Goal: Task Accomplishment & Management: Manage account settings

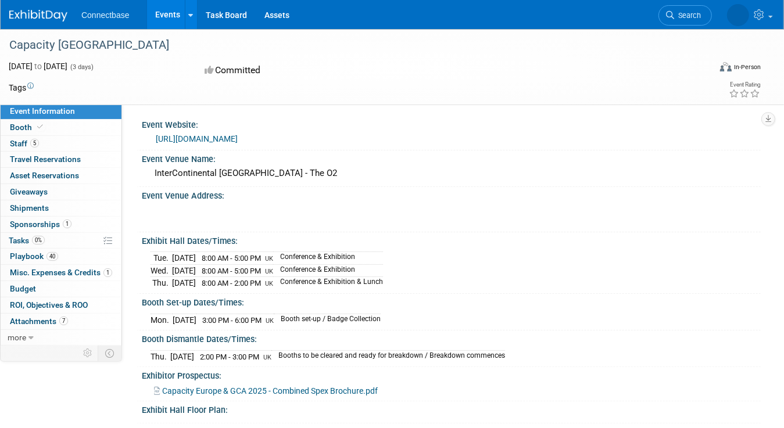
scroll to position [335, 0]
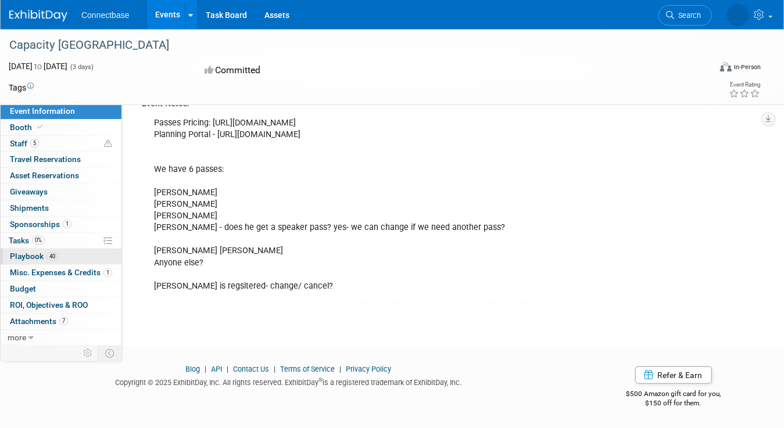
click at [27, 252] on span "Playbook 40" at bounding box center [34, 256] width 48 height 9
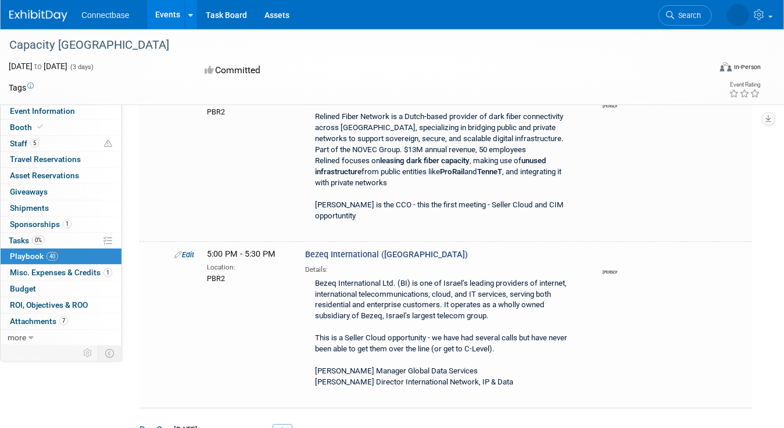
scroll to position [4012, 0]
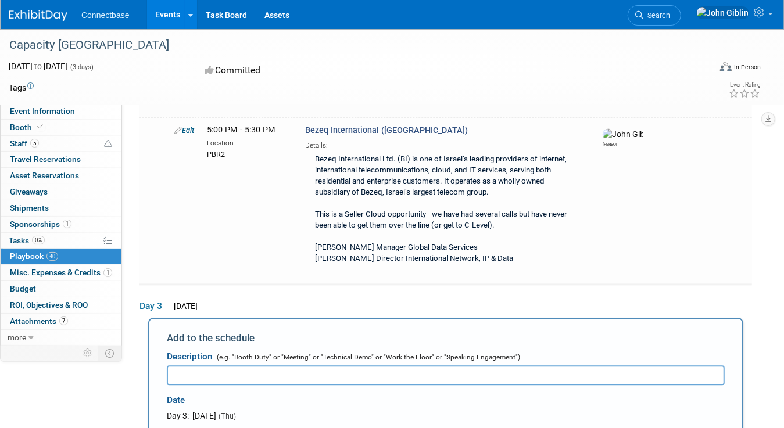
scroll to position [0, 0]
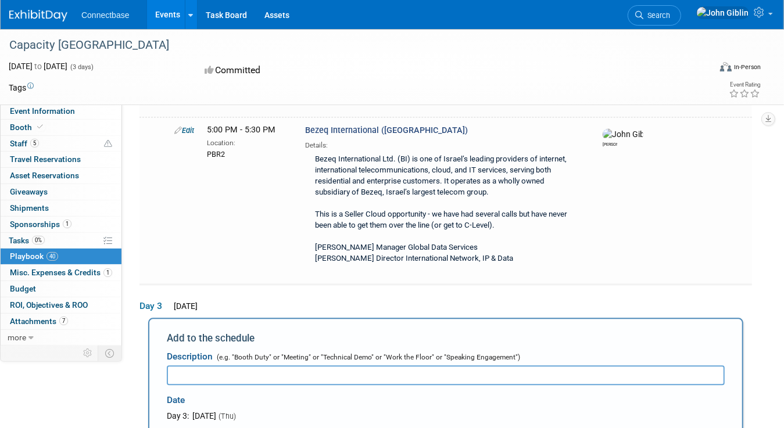
type input "9:30 AM"
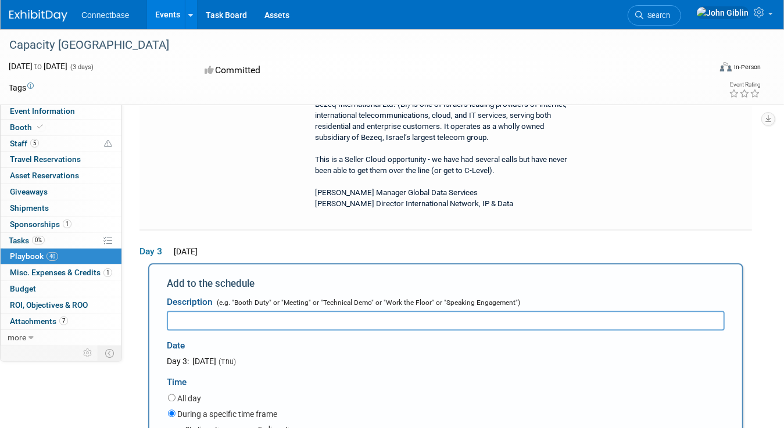
scroll to position [4272, 0]
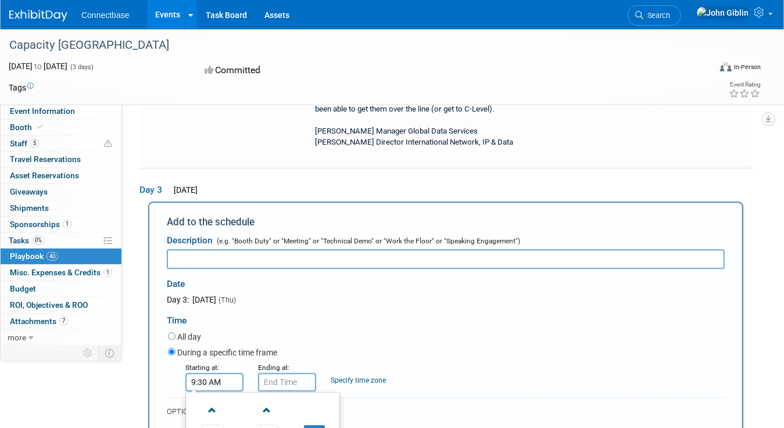
click at [276, 373] on input "9:30 AM" at bounding box center [287, 382] width 58 height 19
click at [281, 401] on span at bounding box center [285, 411] width 20 height 20
click at [342, 425] on span "30" at bounding box center [340, 435] width 22 height 21
click at [278, 395] on td "00" at bounding box center [279, 410] width 37 height 31
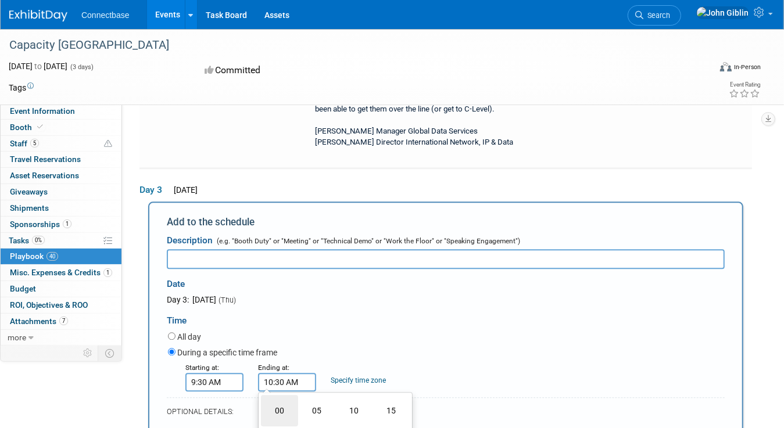
type input "10:00 AM"
drag, startPoint x: 381, startPoint y: 313, endPoint x: 372, endPoint y: 312, distance: 10.0
type input "PBR2"
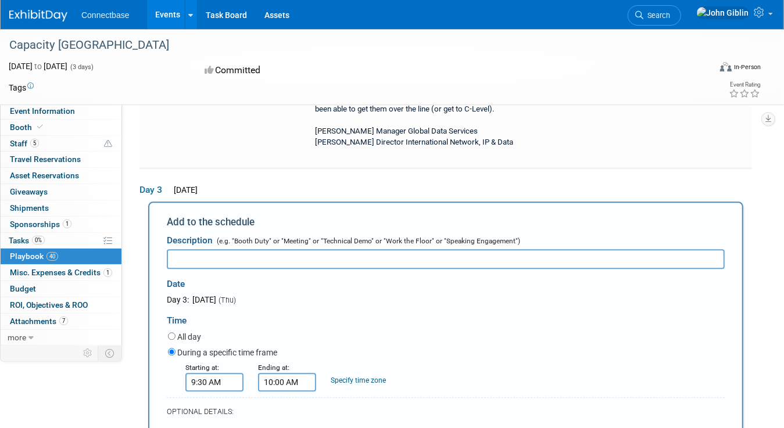
select select
type input "[PERSON_NAME]"
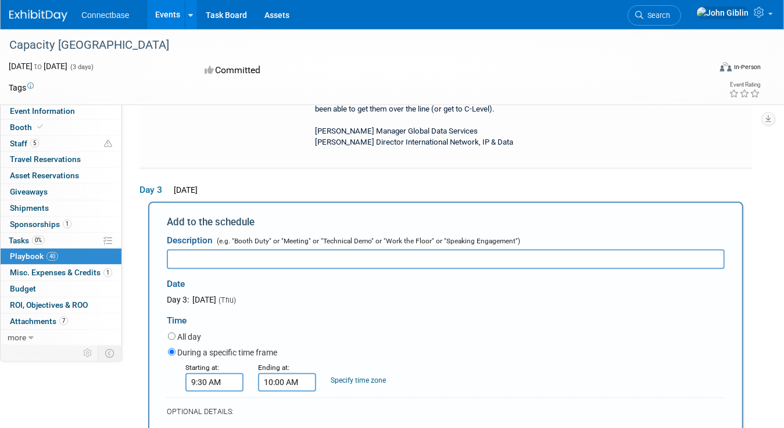
drag, startPoint x: 340, startPoint y: 555, endPoint x: 173, endPoint y: 554, distance: 166.9
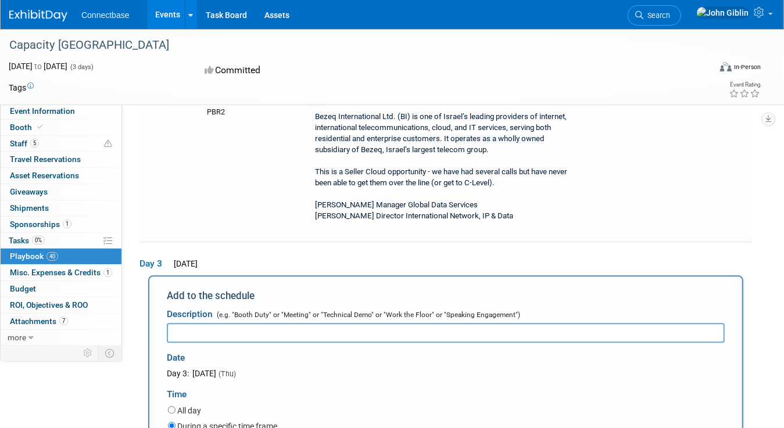
scroll to position [4097, 0]
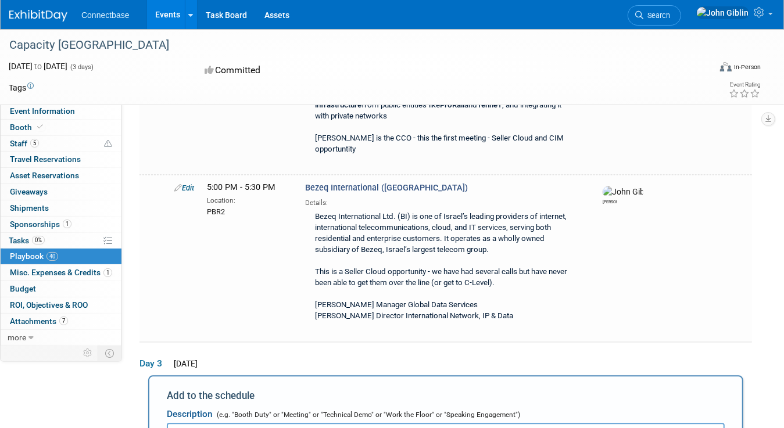
click at [213, 424] on input "text" at bounding box center [446, 434] width 558 height 20
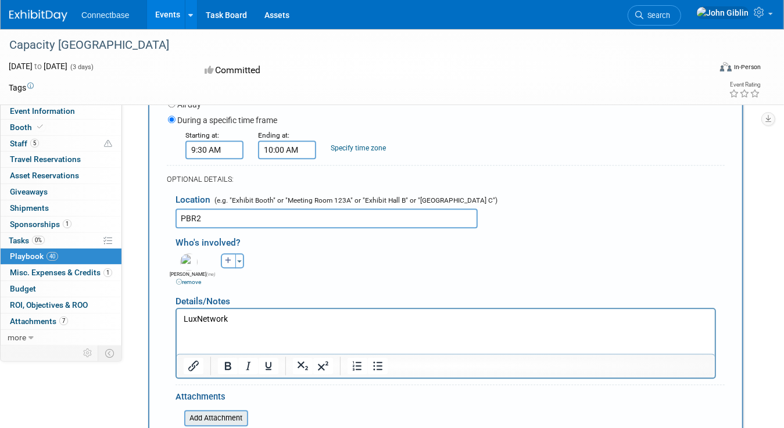
scroll to position [4388, 0]
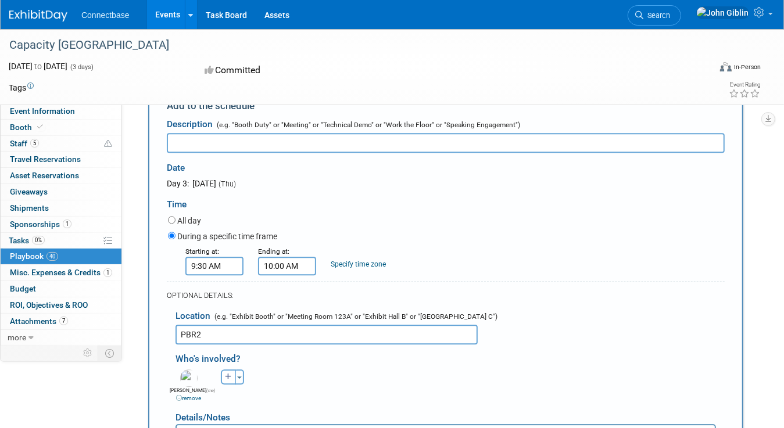
drag, startPoint x: 231, startPoint y: 433, endPoint x: 180, endPoint y: 437, distance: 51.9
click at [180, 428] on html "LuxNetwork" at bounding box center [445, 434] width 538 height 16
copy p "LuxNetwork"
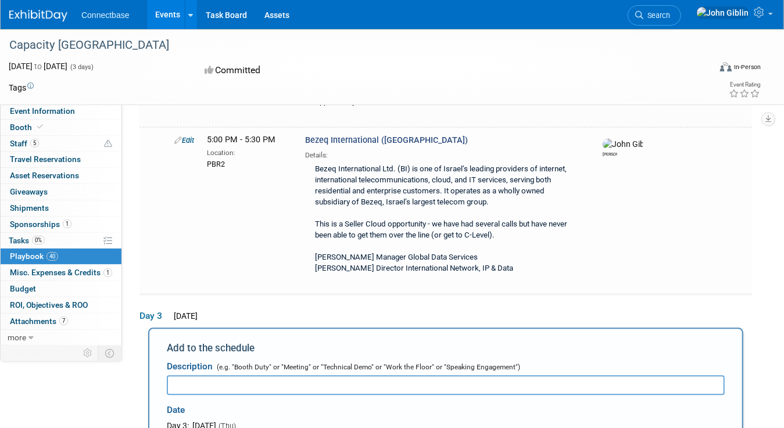
scroll to position [4155, 0]
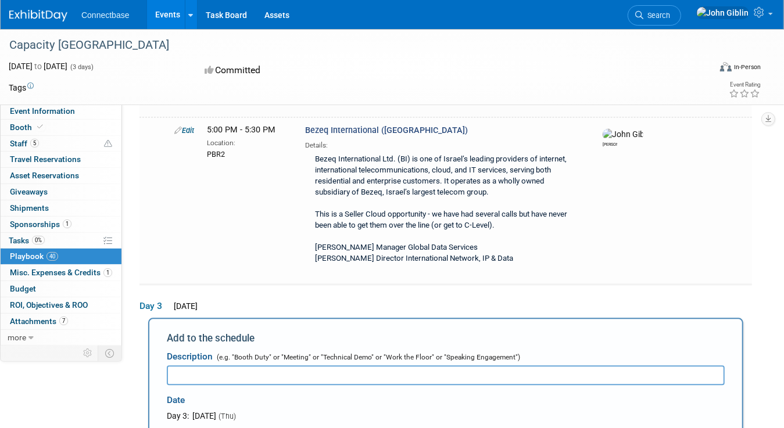
click at [187, 366] on input "text" at bounding box center [446, 376] width 558 height 20
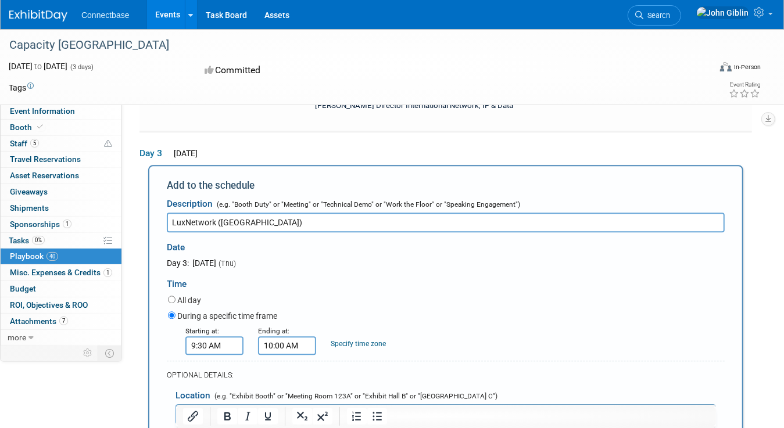
scroll to position [4330, 0]
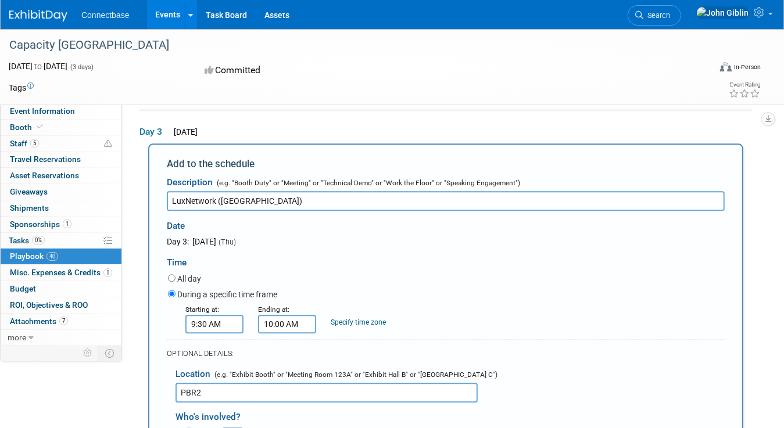
type input "LuxNetwork ([GEOGRAPHIC_DATA])"
drag, startPoint x: 242, startPoint y: 498, endPoint x: 181, endPoint y: 497, distance: 61.1
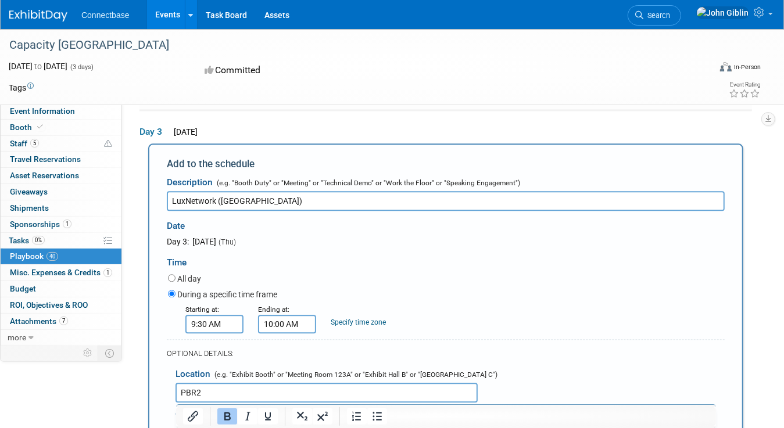
drag, startPoint x: 259, startPoint y: 519, endPoint x: 637, endPoint y: 512, distance: 378.0
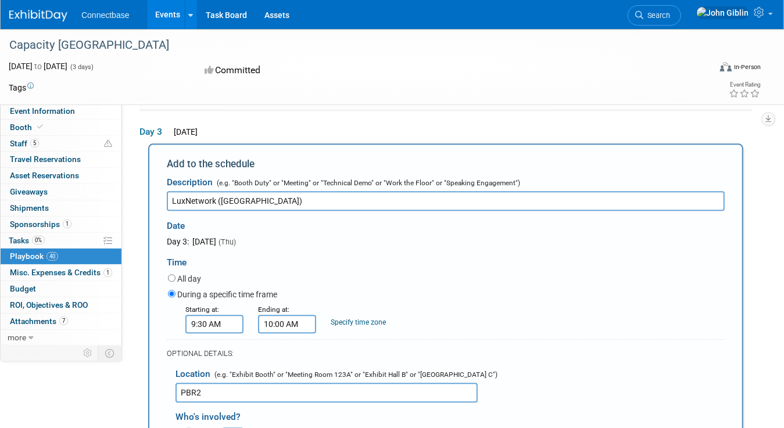
drag, startPoint x: 604, startPoint y: 516, endPoint x: 282, endPoint y: 795, distance: 426.6
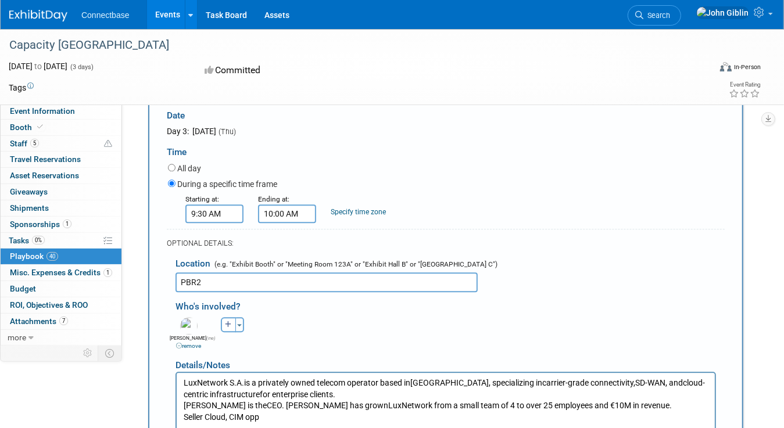
scroll to position [4504, 0]
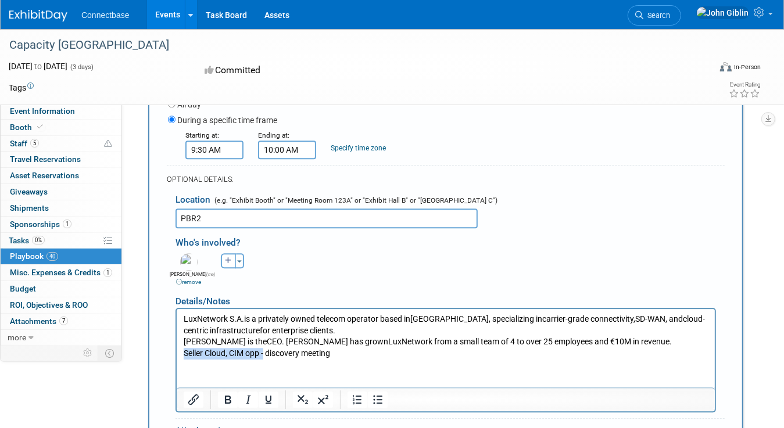
drag, startPoint x: 265, startPoint y: 353, endPoint x: 334, endPoint y: 484, distance: 147.7
click at [176, 353] on html "LuxNetwork S.A. is a privately owned telecom operator based in [GEOGRAPHIC_DATA…" at bounding box center [445, 334] width 538 height 50
click at [383, 352] on p "Seller Cloud, CIM opp - discovery meeting" at bounding box center [445, 354] width 525 height 12
drag, startPoint x: 265, startPoint y: 352, endPoint x: 181, endPoint y: 353, distance: 84.3
click at [181, 353] on html "LuxNetwork S.A. is a privately owned telecom operator based in [GEOGRAPHIC_DATA…" at bounding box center [445, 334] width 538 height 50
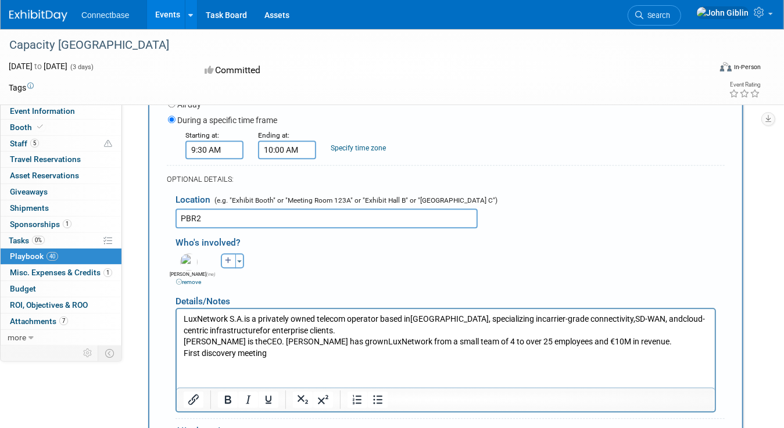
drag, startPoint x: 189, startPoint y: 315, endPoint x: 182, endPoint y: 315, distance: 7.0
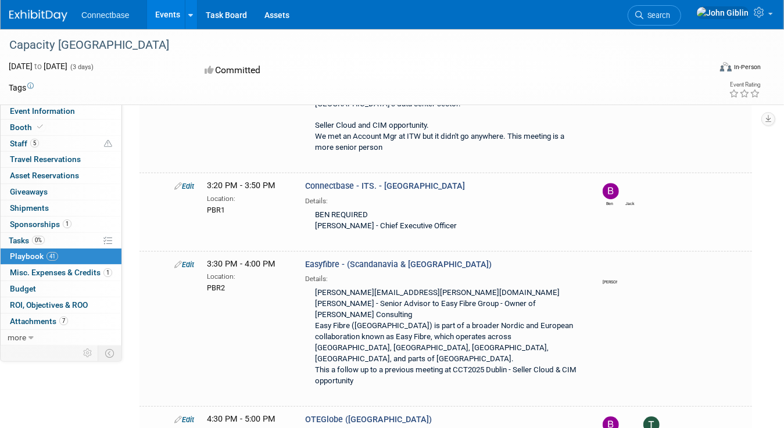
scroll to position [4311, 0]
